Goal: Answer question/provide support

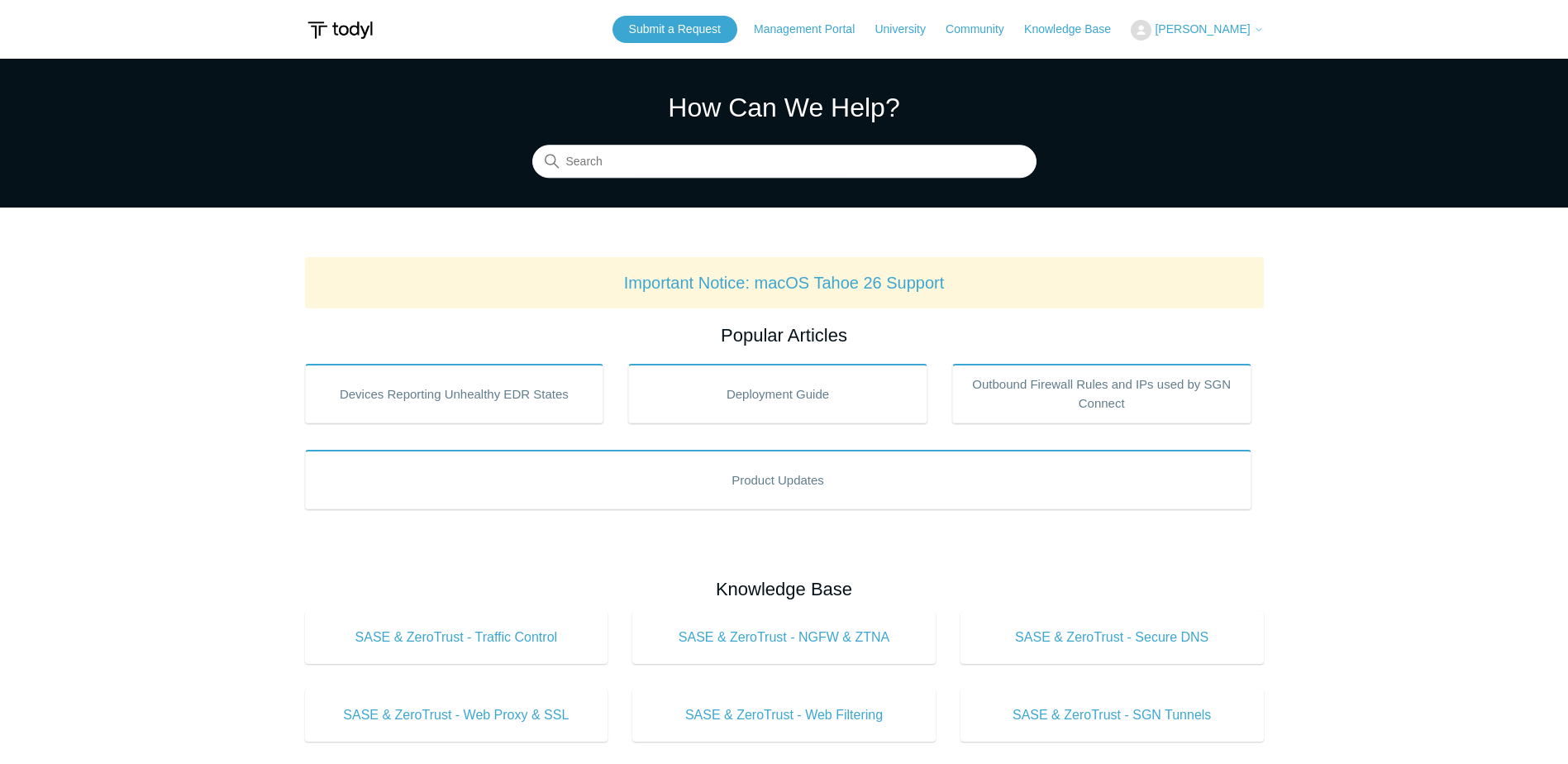
click at [1228, 25] on span "[PERSON_NAME]" at bounding box center [1202, 29] width 95 height 13
click at [1204, 61] on link "My Support Requests" at bounding box center [1212, 65] width 161 height 29
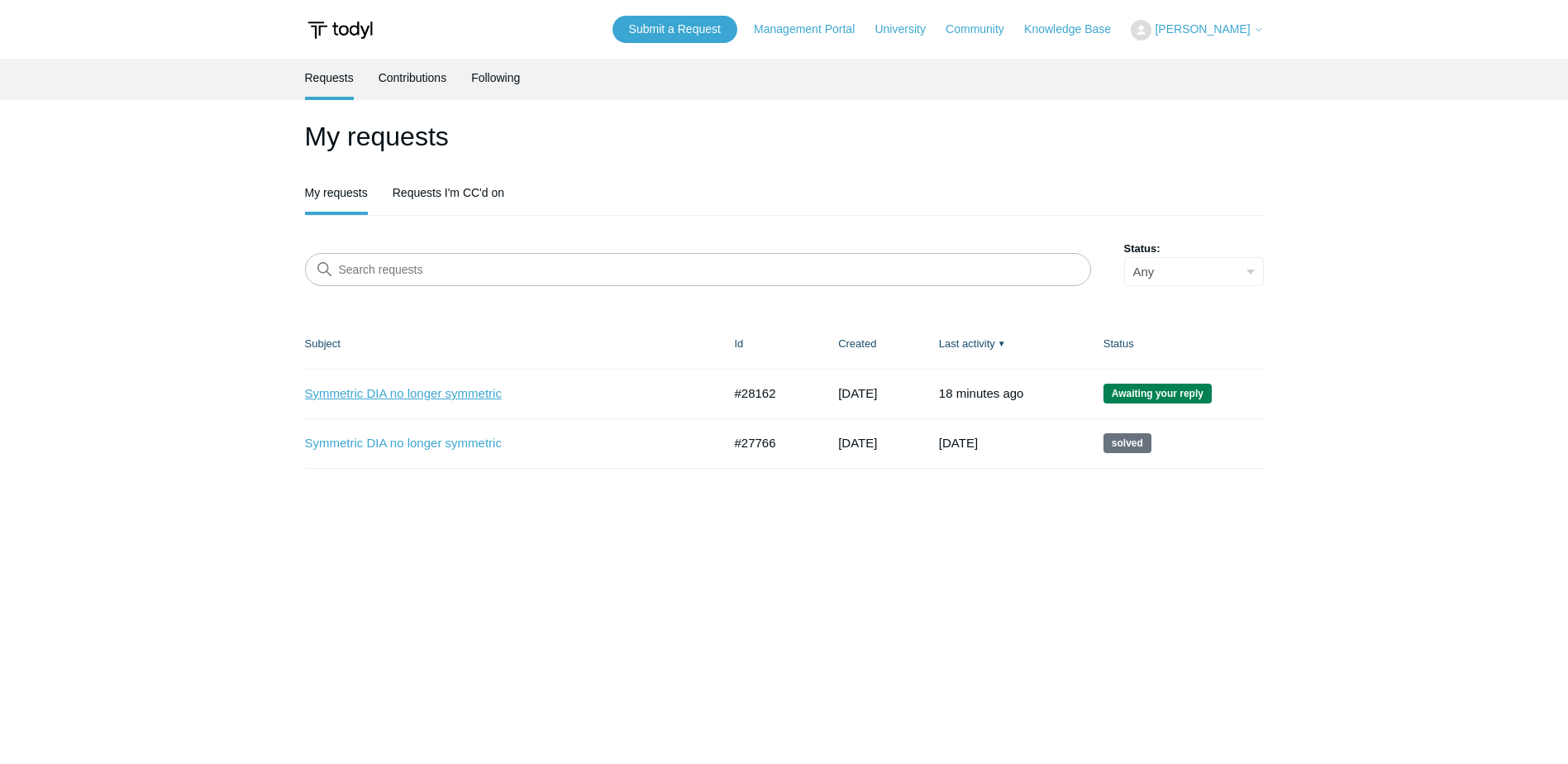
click at [458, 396] on link "Symmetric DIA no longer symmetric" at bounding box center [501, 394] width 393 height 19
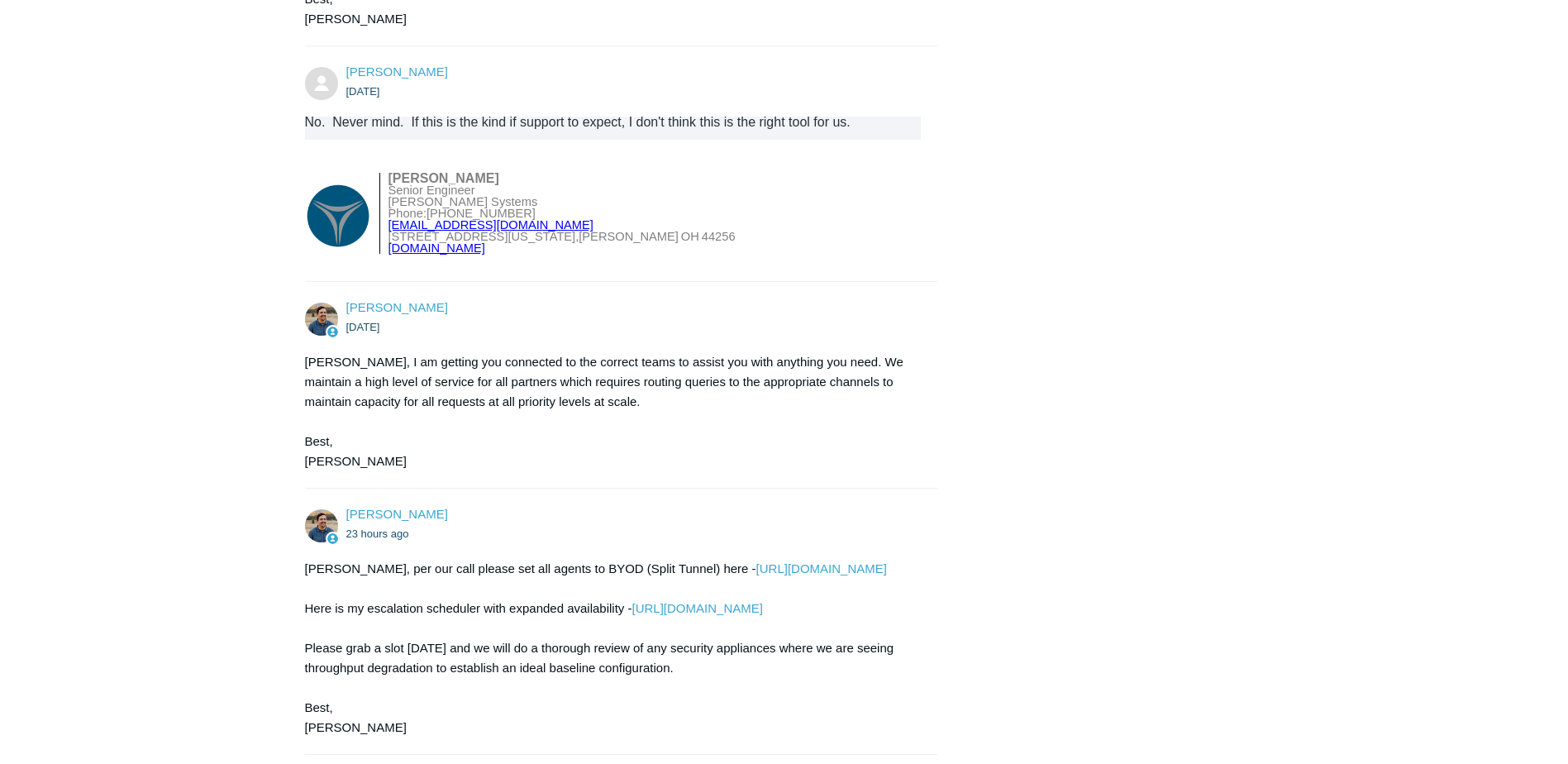
scroll to position [1937, 0]
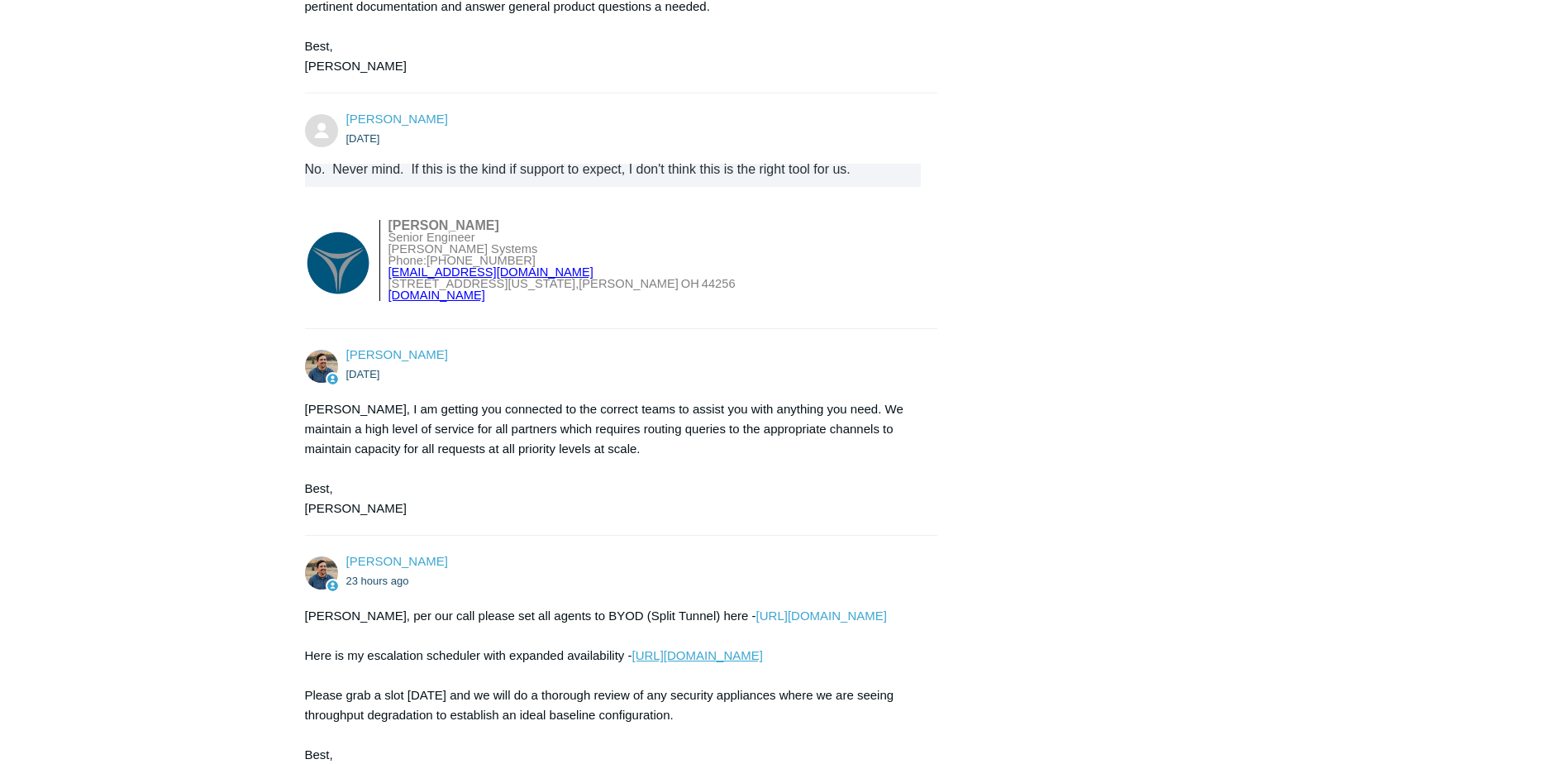
click at [691, 656] on link "[URL][DOMAIN_NAME]" at bounding box center [697, 655] width 131 height 14
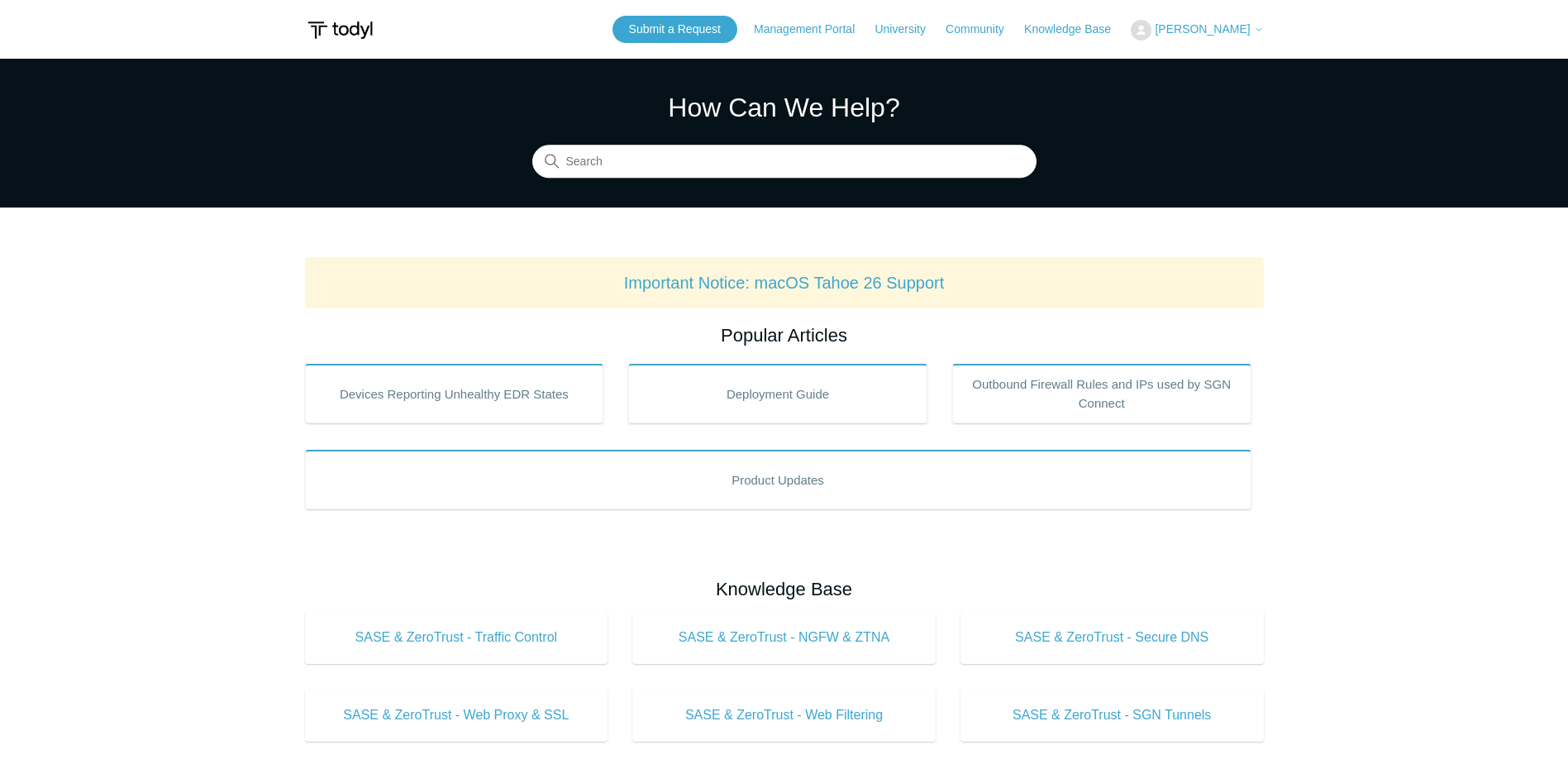
click at [1236, 28] on span "[PERSON_NAME]" at bounding box center [1202, 29] width 95 height 13
click at [1226, 56] on link "My Support Requests" at bounding box center [1212, 65] width 161 height 29
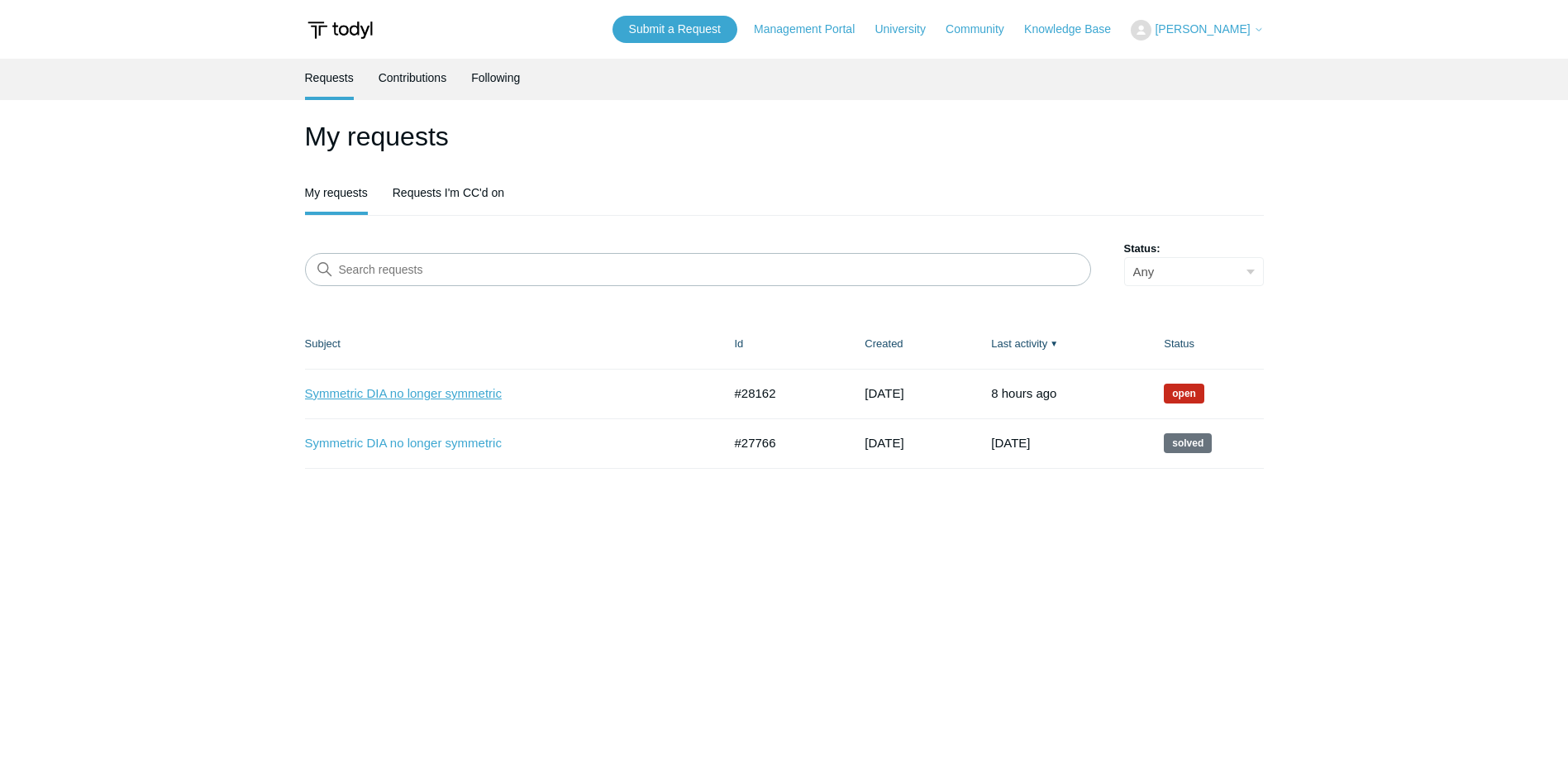
click at [467, 386] on link "Symmetric DIA no longer symmetric" at bounding box center [501, 394] width 393 height 19
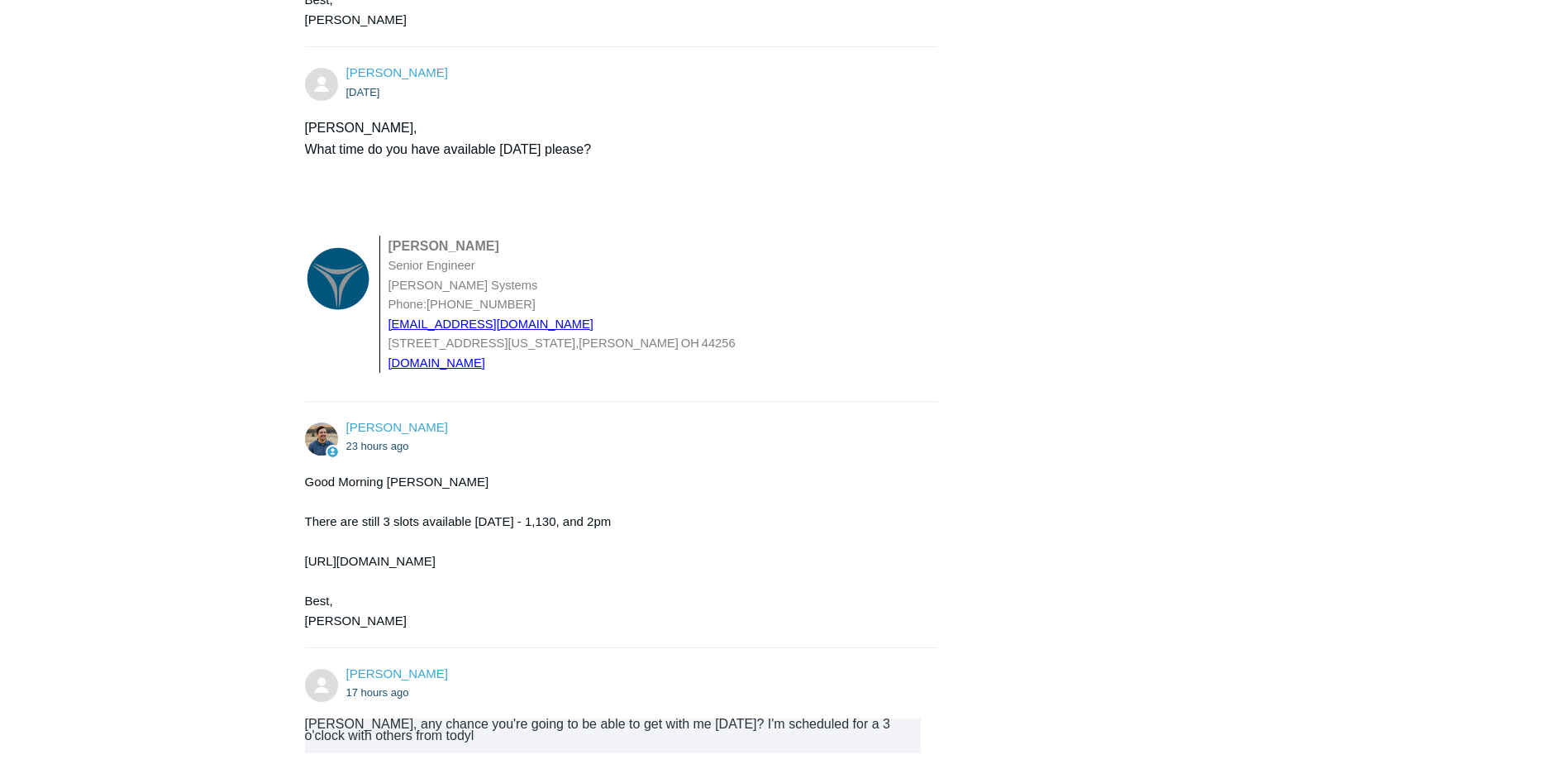
scroll to position [2682, 0]
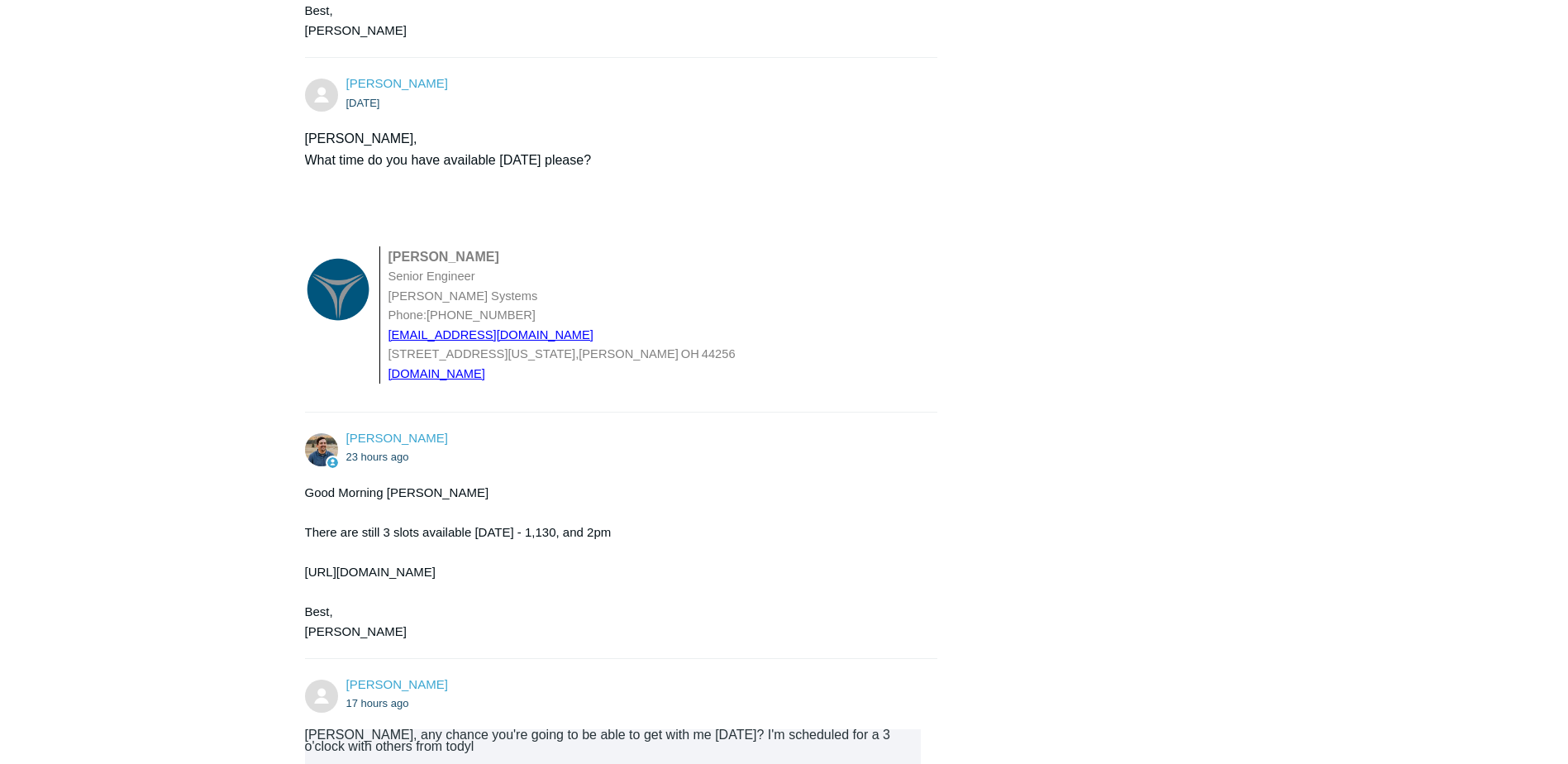
click at [569, 588] on div "Good Morning Matthew There are still 3 slots available today - 1,130, and 2pm h…" at bounding box center [613, 562] width 617 height 159
drag, startPoint x: 569, startPoint y: 588, endPoint x: 569, endPoint y: 600, distance: 12.0
click at [569, 600] on div "Good Morning Matthew There are still 3 slots available today - 1,130, and 2pm h…" at bounding box center [613, 562] width 617 height 159
drag, startPoint x: 608, startPoint y: 599, endPoint x: 307, endPoint y: 601, distance: 301.0
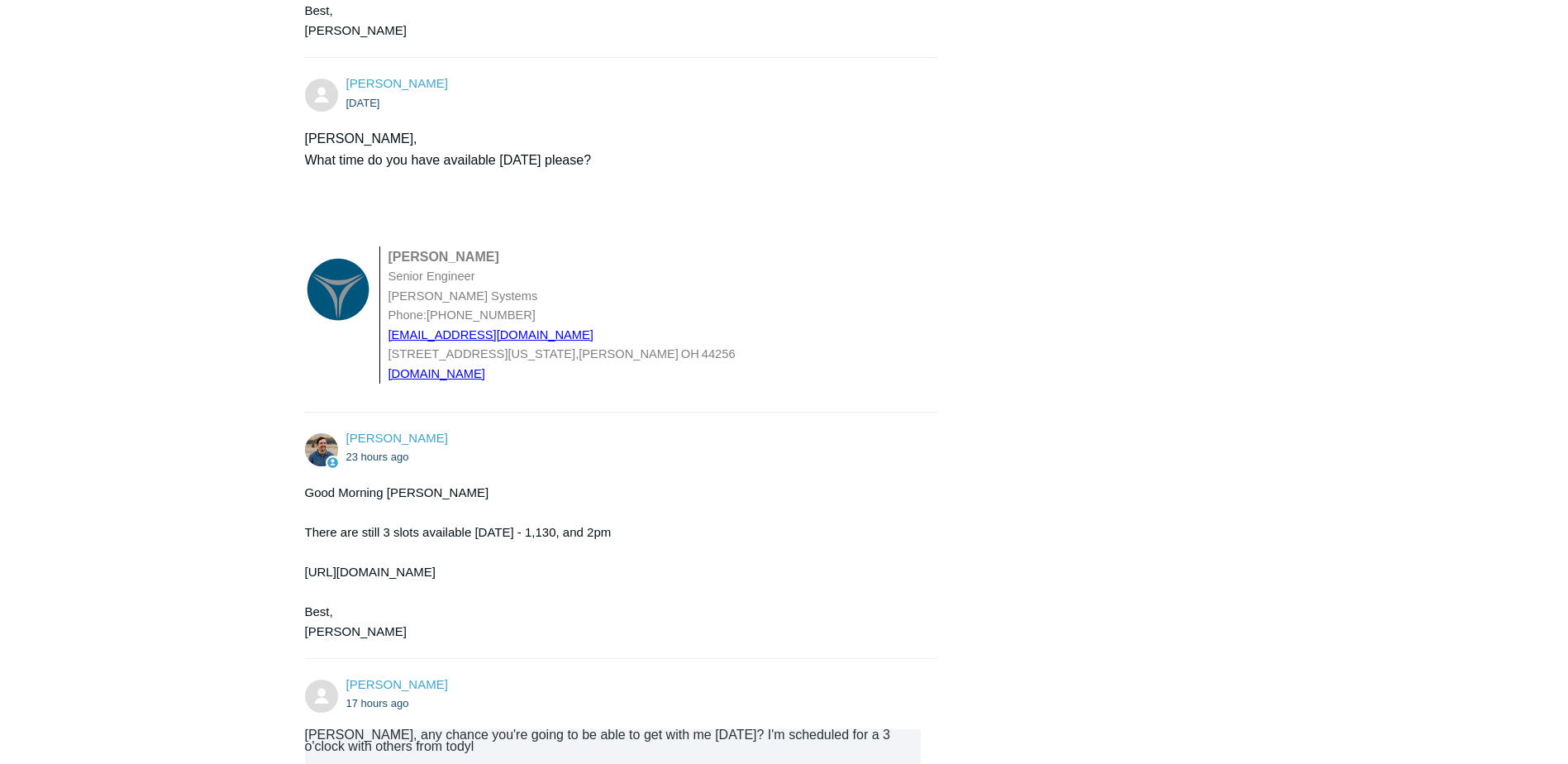
click at [307, 601] on div "Good Morning Matthew There are still 3 slots available today - 1,130, and 2pm h…" at bounding box center [613, 562] width 617 height 159
drag, startPoint x: 307, startPoint y: 601, endPoint x: 336, endPoint y: 598, distance: 29.2
click at [844, 274] on td "​ ​ ​ ​ Matthew O'Brien Senior Engineer Beskar Systems Phone: (330) 591-2008 mo…" at bounding box center [613, 304] width 617 height 182
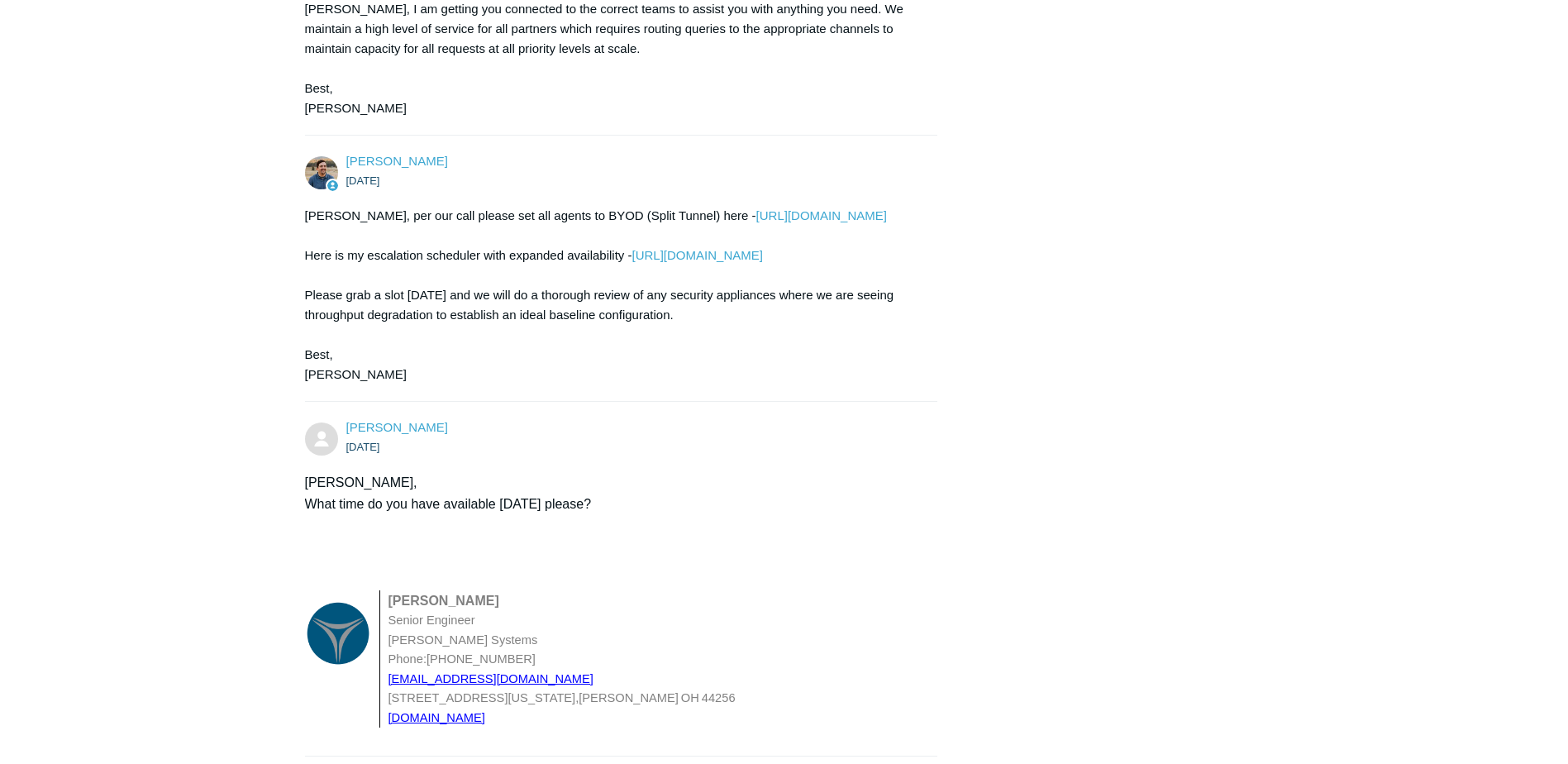
scroll to position [2185, 0]
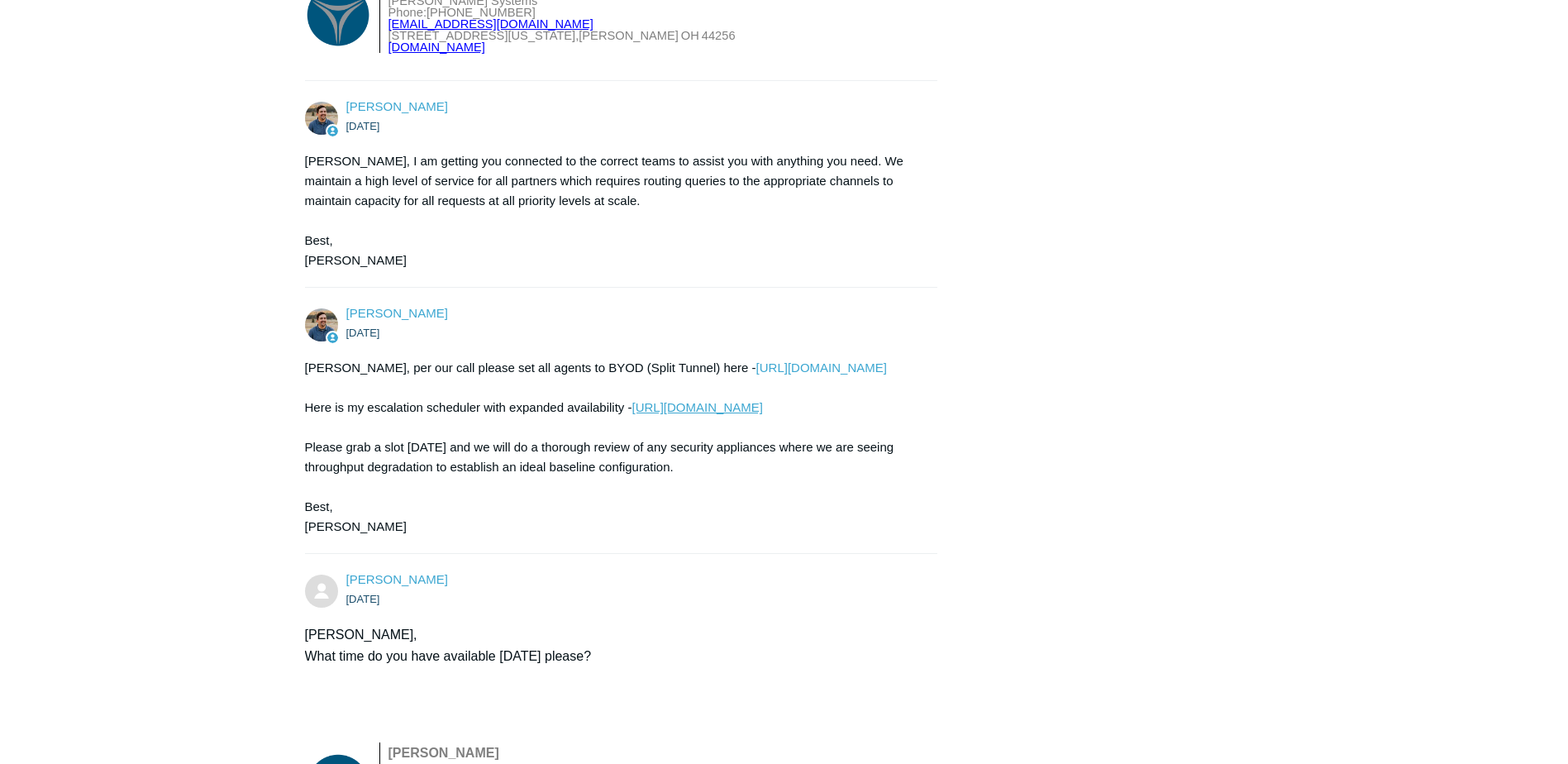
click at [763, 407] on link "[URL][DOMAIN_NAME]" at bounding box center [697, 407] width 131 height 14
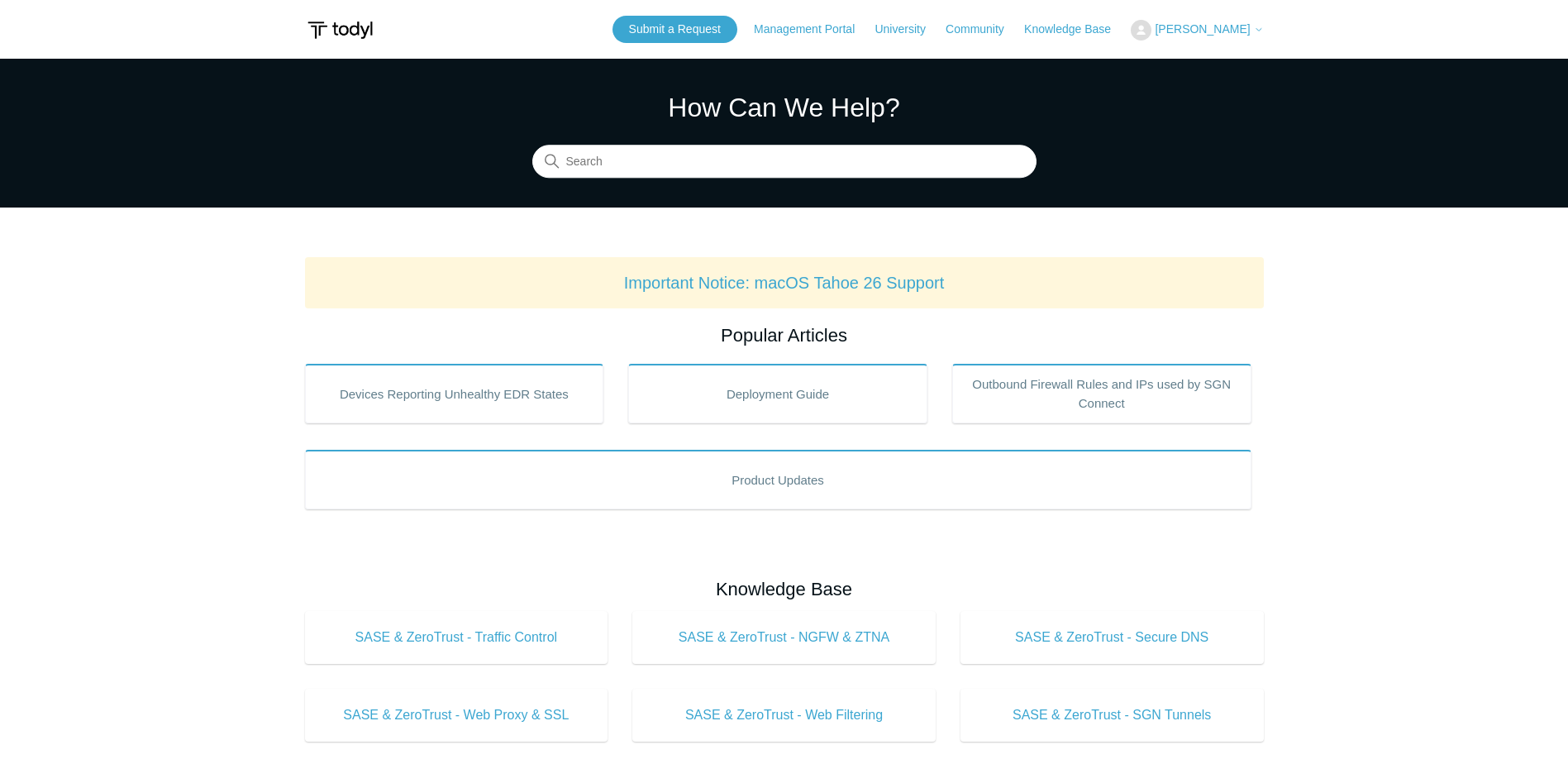
click at [1201, 25] on span "[PERSON_NAME]" at bounding box center [1202, 29] width 95 height 13
click at [1175, 61] on link "My Support Requests" at bounding box center [1212, 65] width 161 height 29
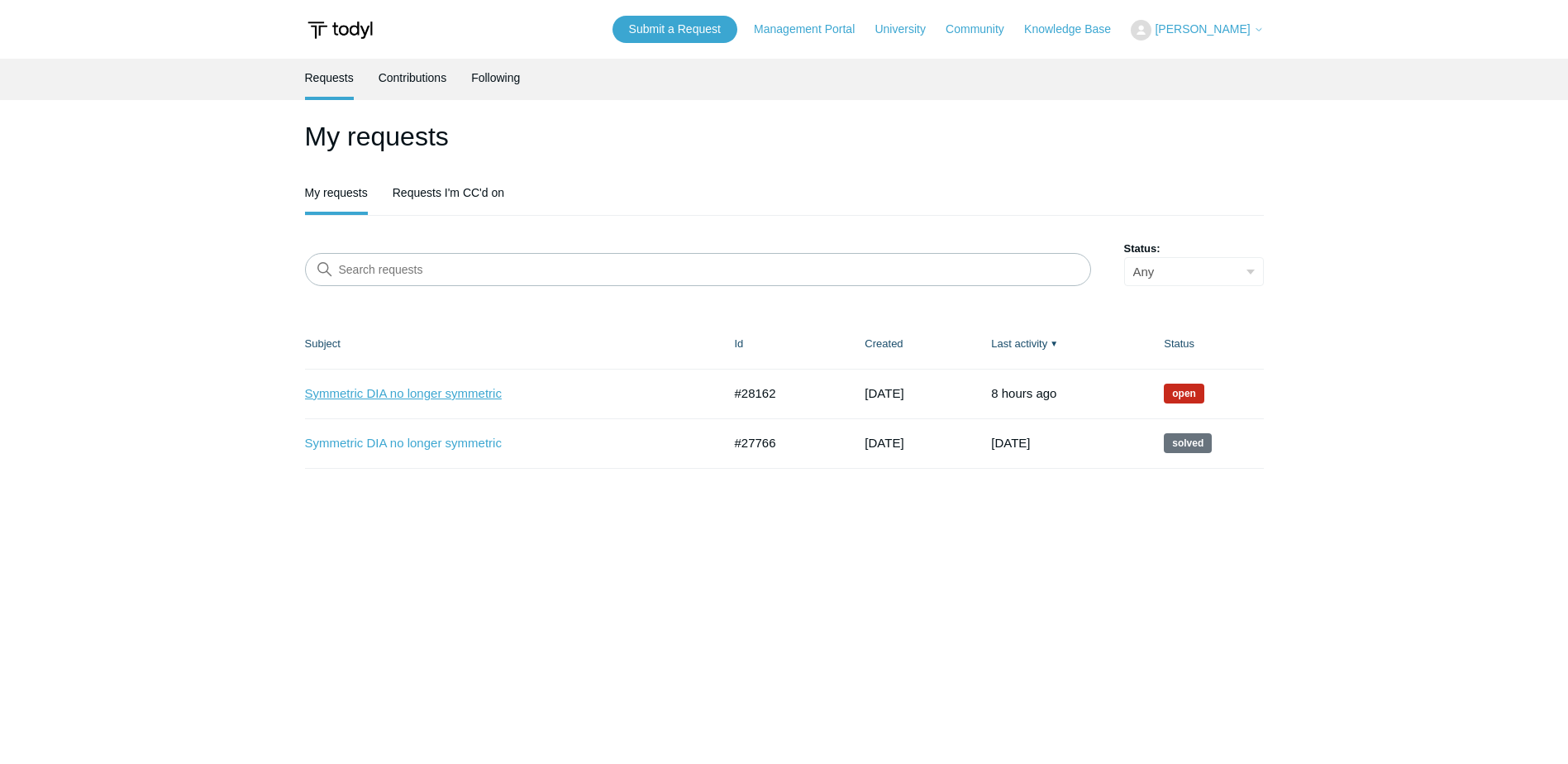
click at [470, 390] on link "Symmetric DIA no longer symmetric" at bounding box center [501, 394] width 393 height 19
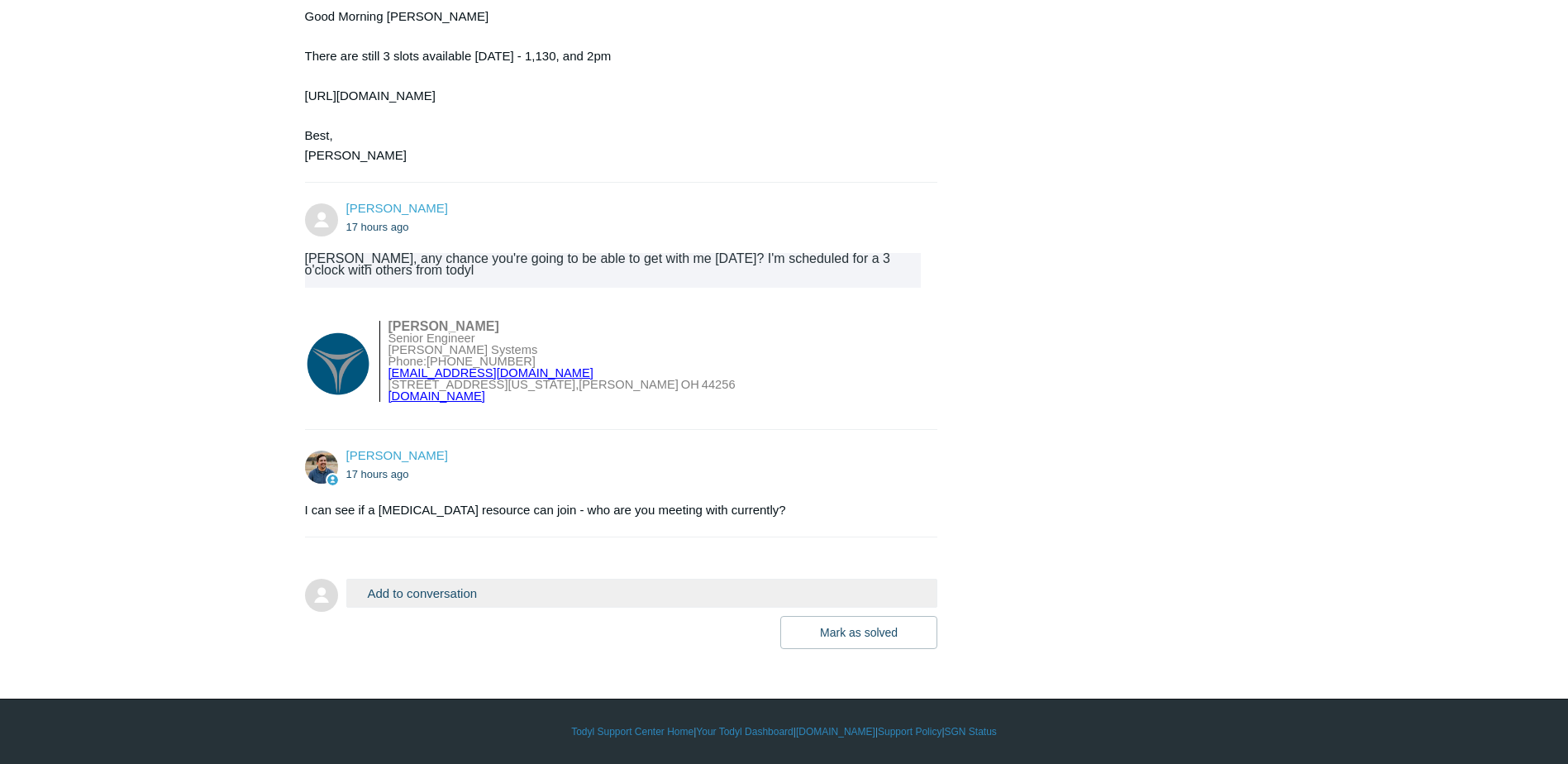
scroll to position [3178, 0]
click at [414, 591] on button "Add to conversation" at bounding box center [641, 593] width 592 height 29
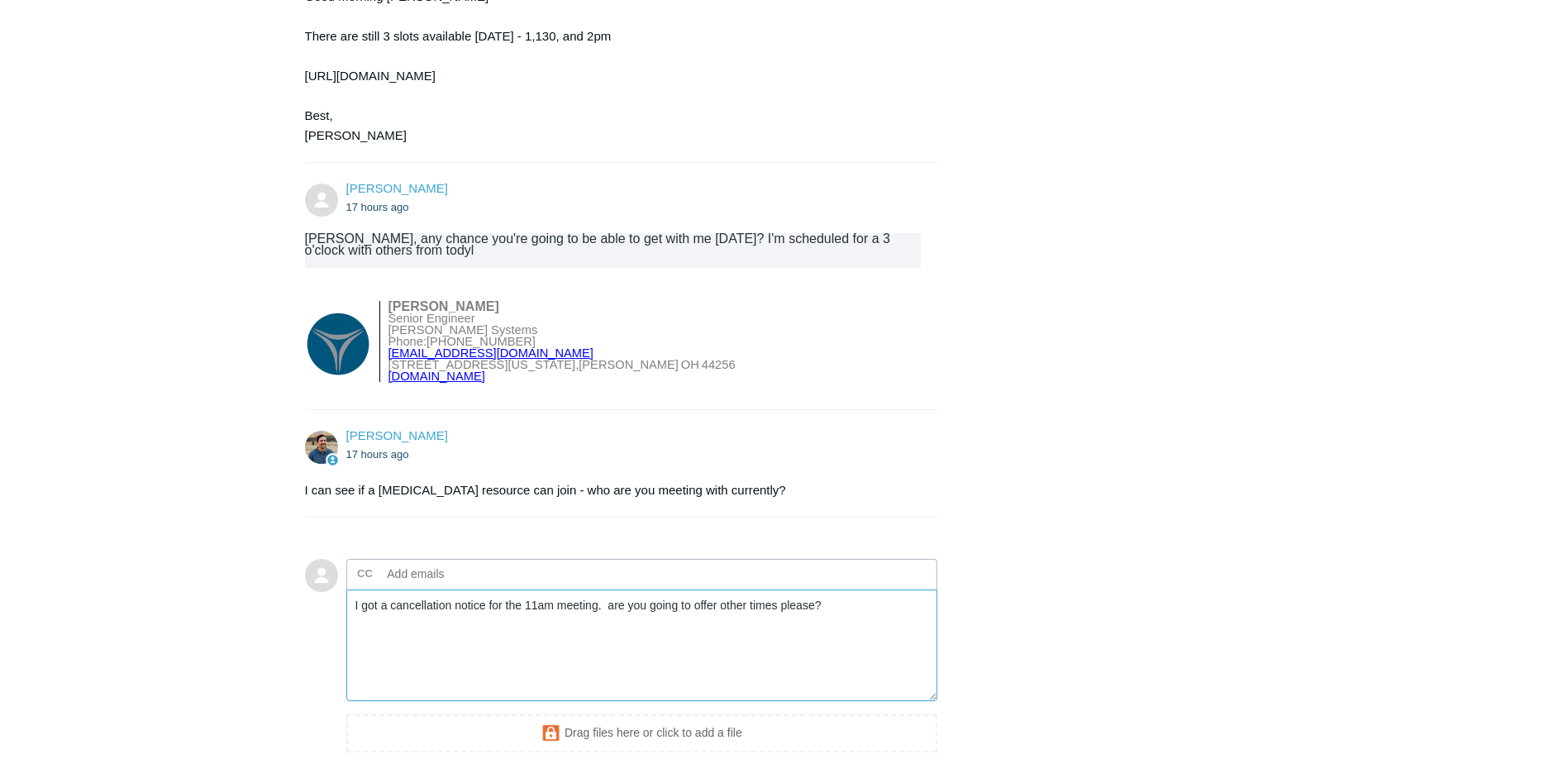
click at [551, 647] on textarea "I got a cancellation notice for the 11am meeting. are you going to offer other …" at bounding box center [641, 645] width 592 height 112
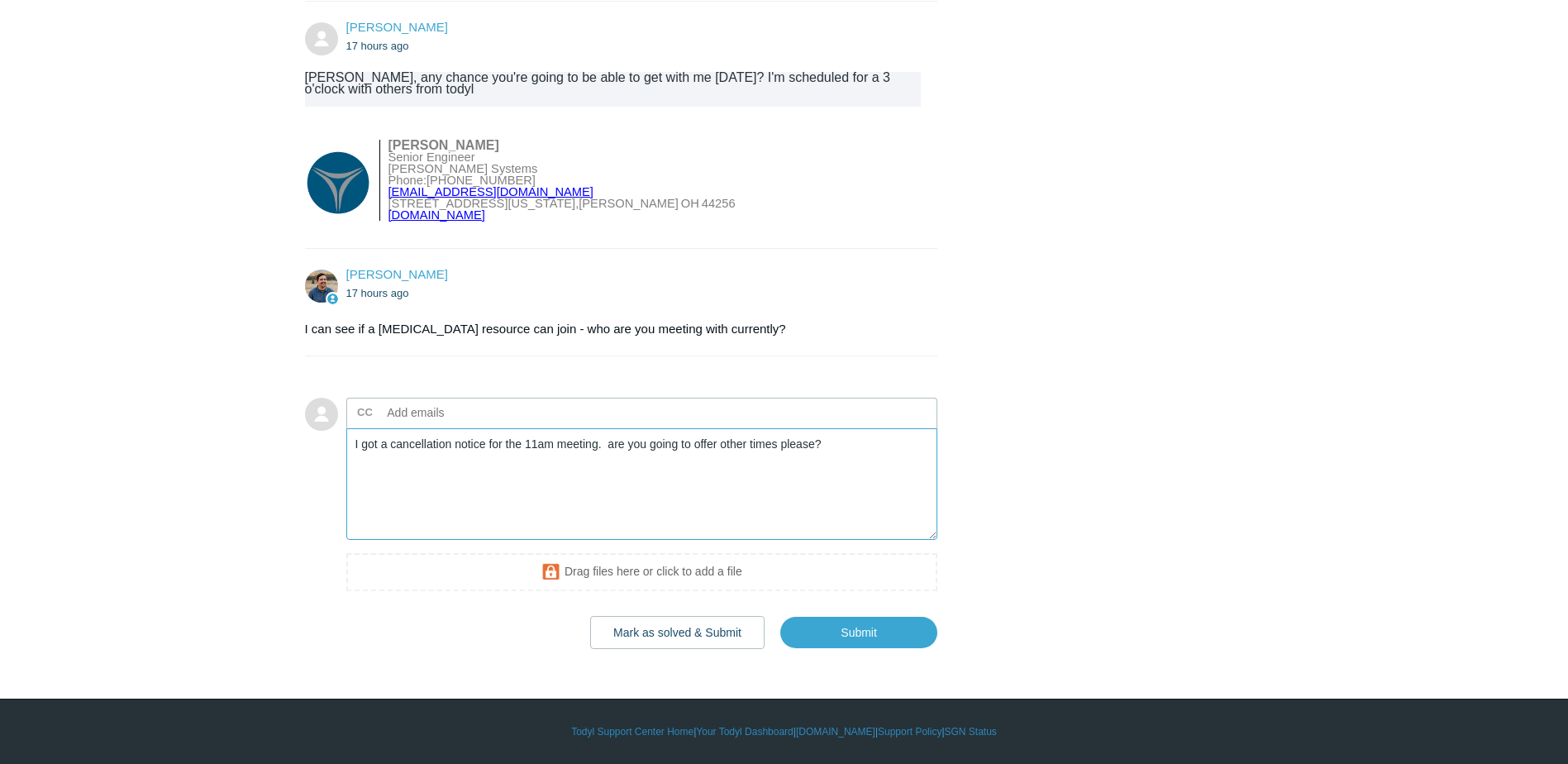
scroll to position [3359, 0]
type textarea "I got a cancellation notice for the 11am meeting. are you going to offer other …"
click at [881, 634] on input "Submit" at bounding box center [859, 632] width 157 height 33
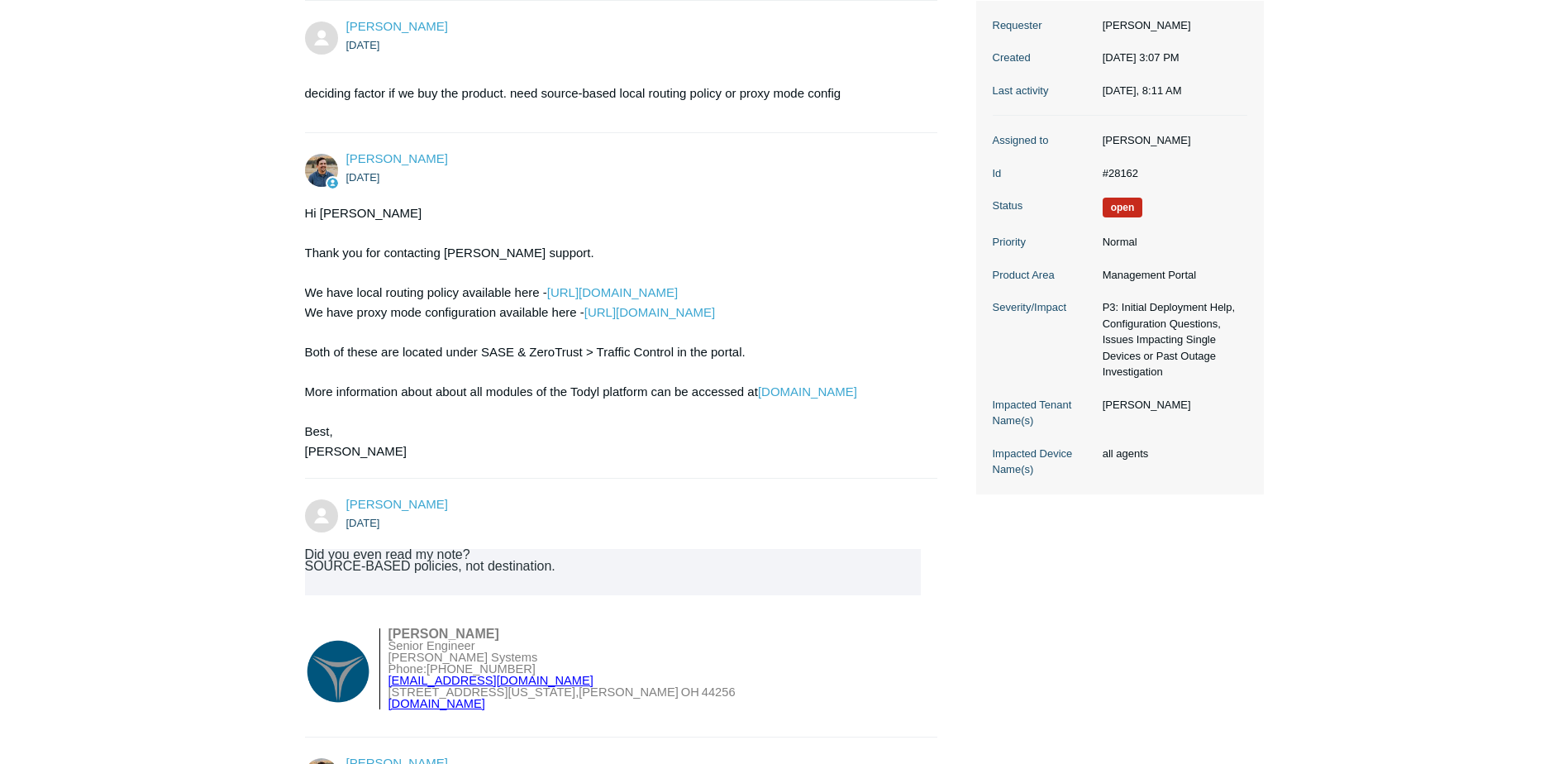
scroll to position [248, 0]
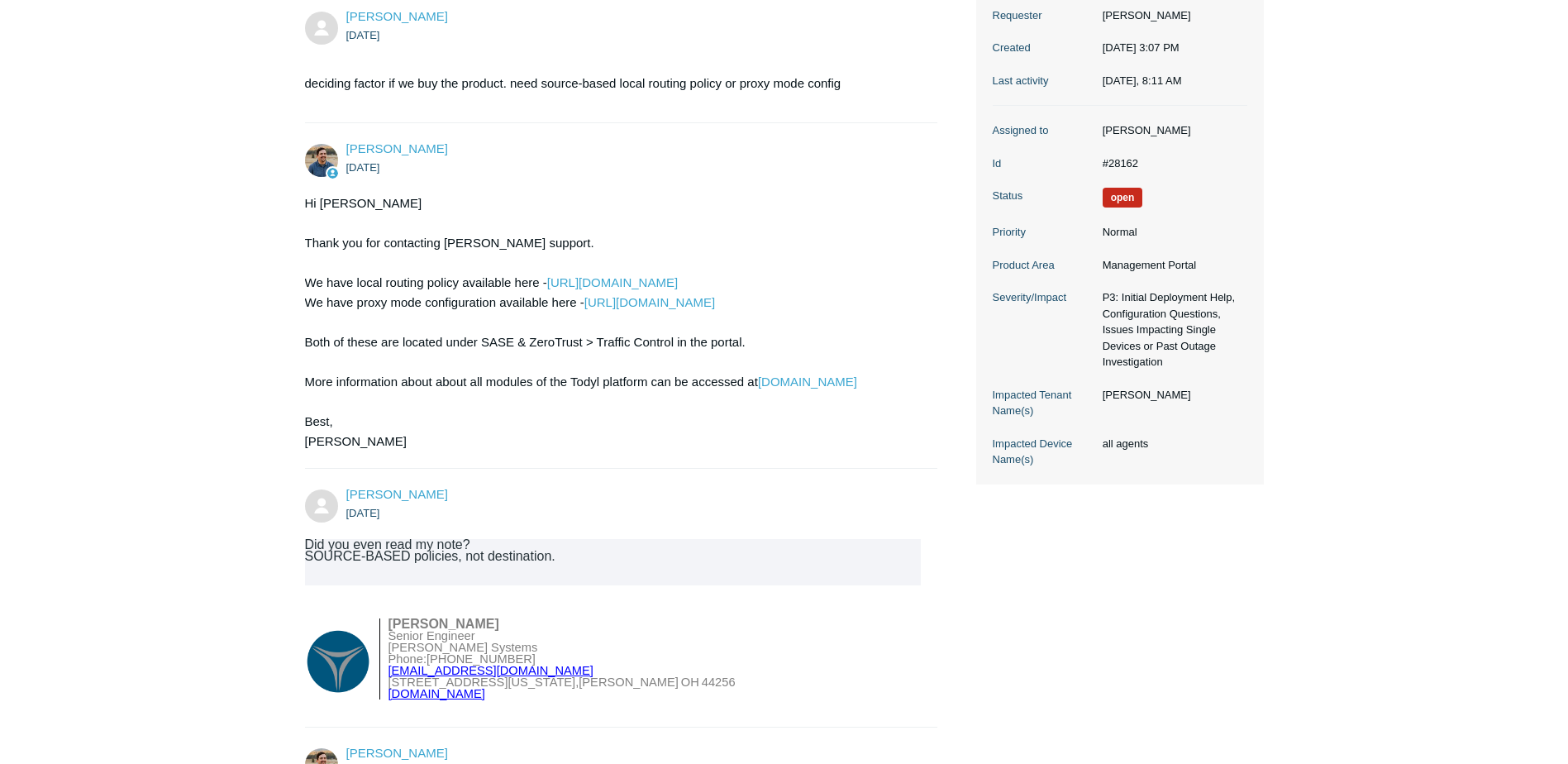
drag, startPoint x: 121, startPoint y: 296, endPoint x: 156, endPoint y: 371, distance: 82.8
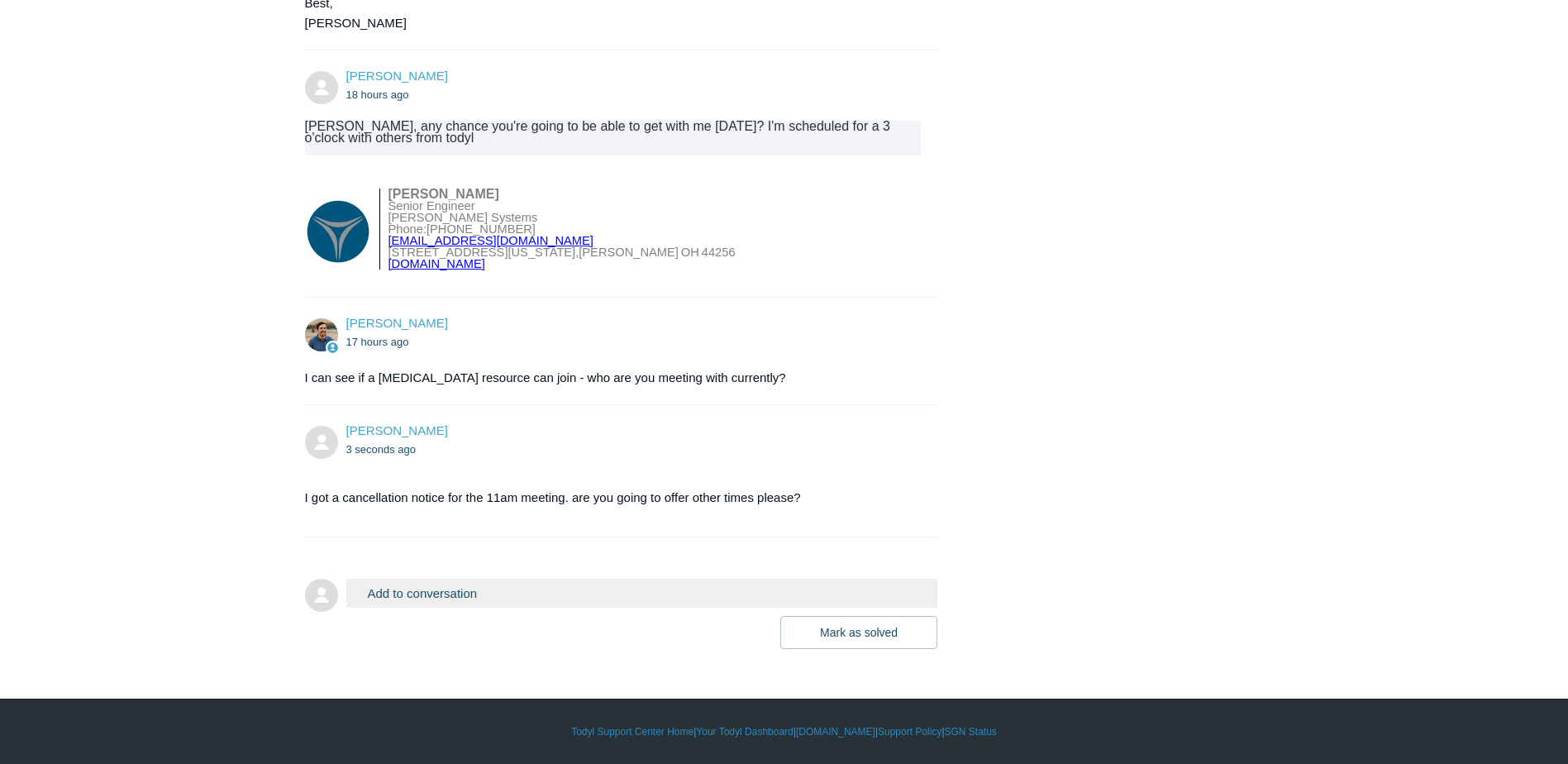
scroll to position [3311, 0]
